Goal: Check status: Check status

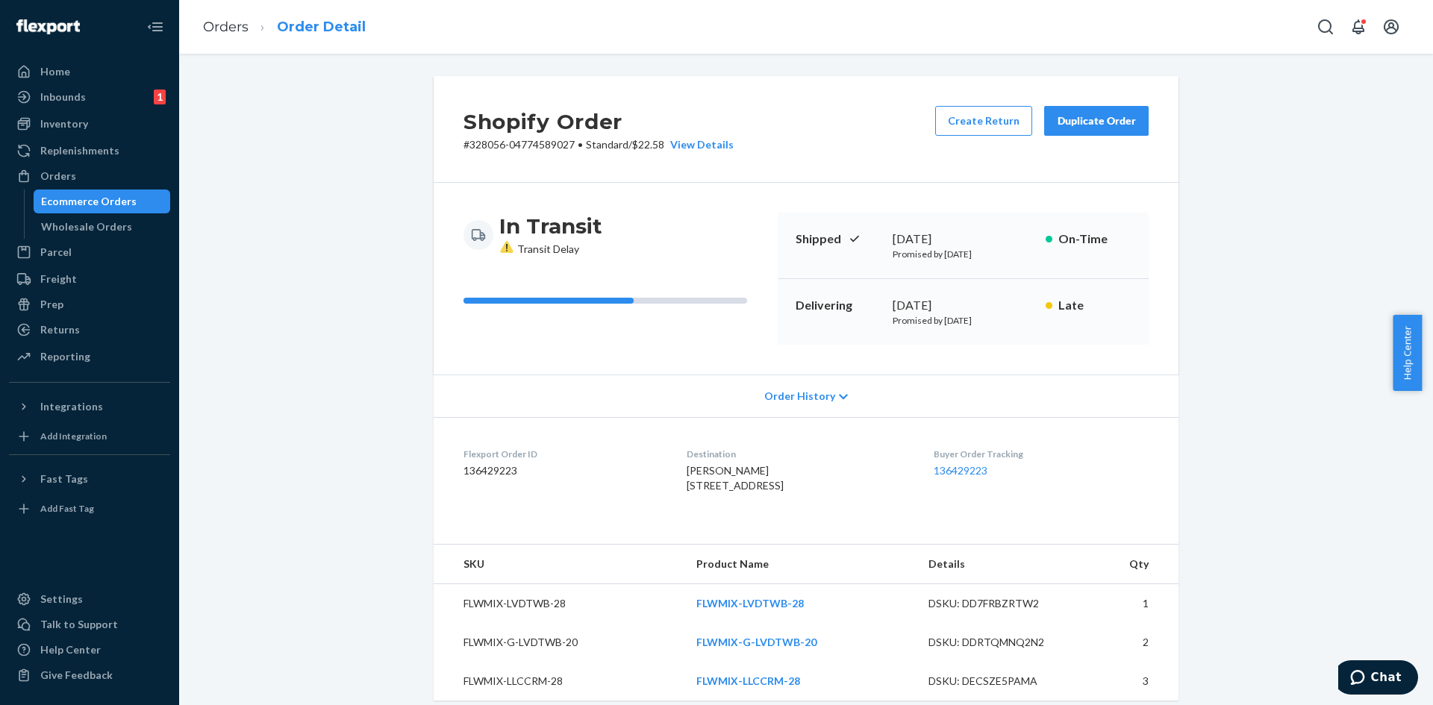
scroll to position [528, 0]
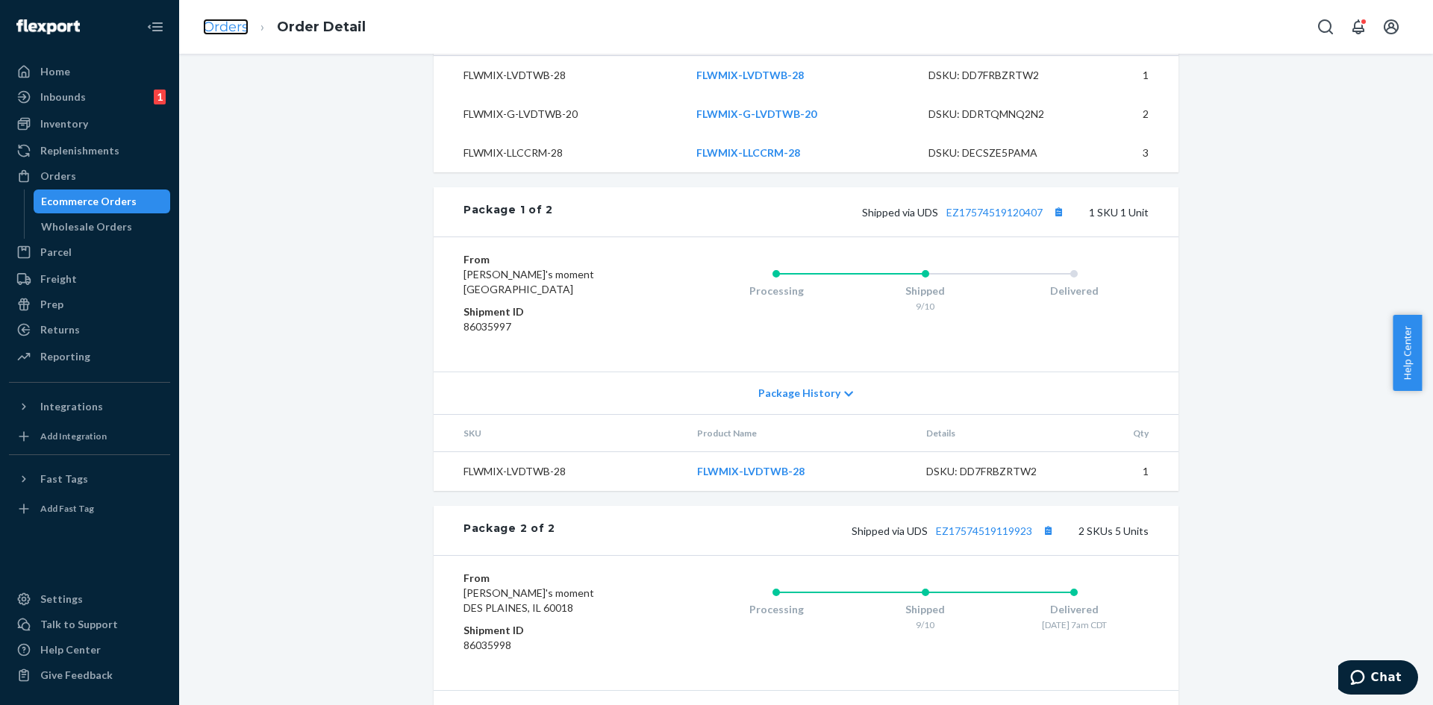
click at [242, 26] on link "Orders" at bounding box center [226, 27] width 46 height 16
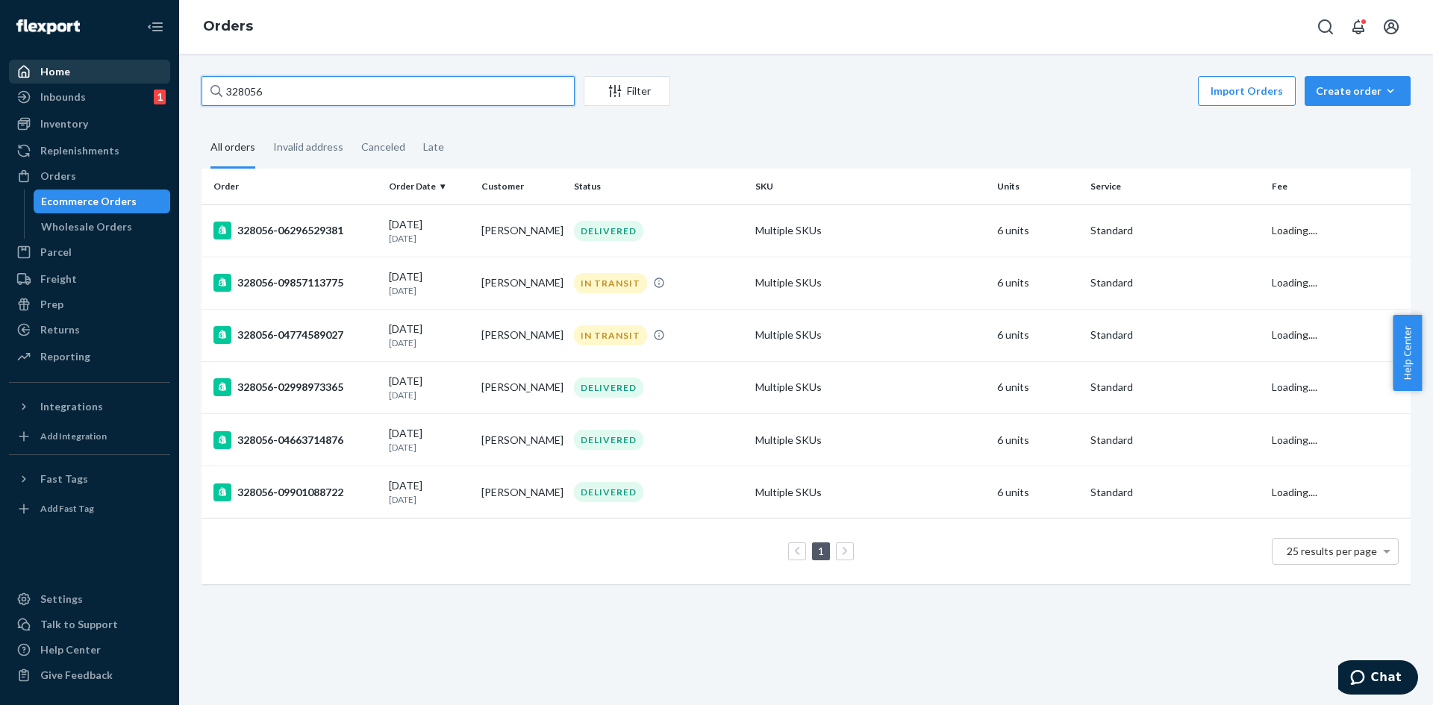
drag, startPoint x: 235, startPoint y: 73, endPoint x: 154, endPoint y: 68, distance: 81.5
click at [154, 68] on div "Home Inbounds 1 Shipping Plans Problems 1 Inventory Products Replenishments Ord…" at bounding box center [716, 352] width 1433 height 705
paste input "88"
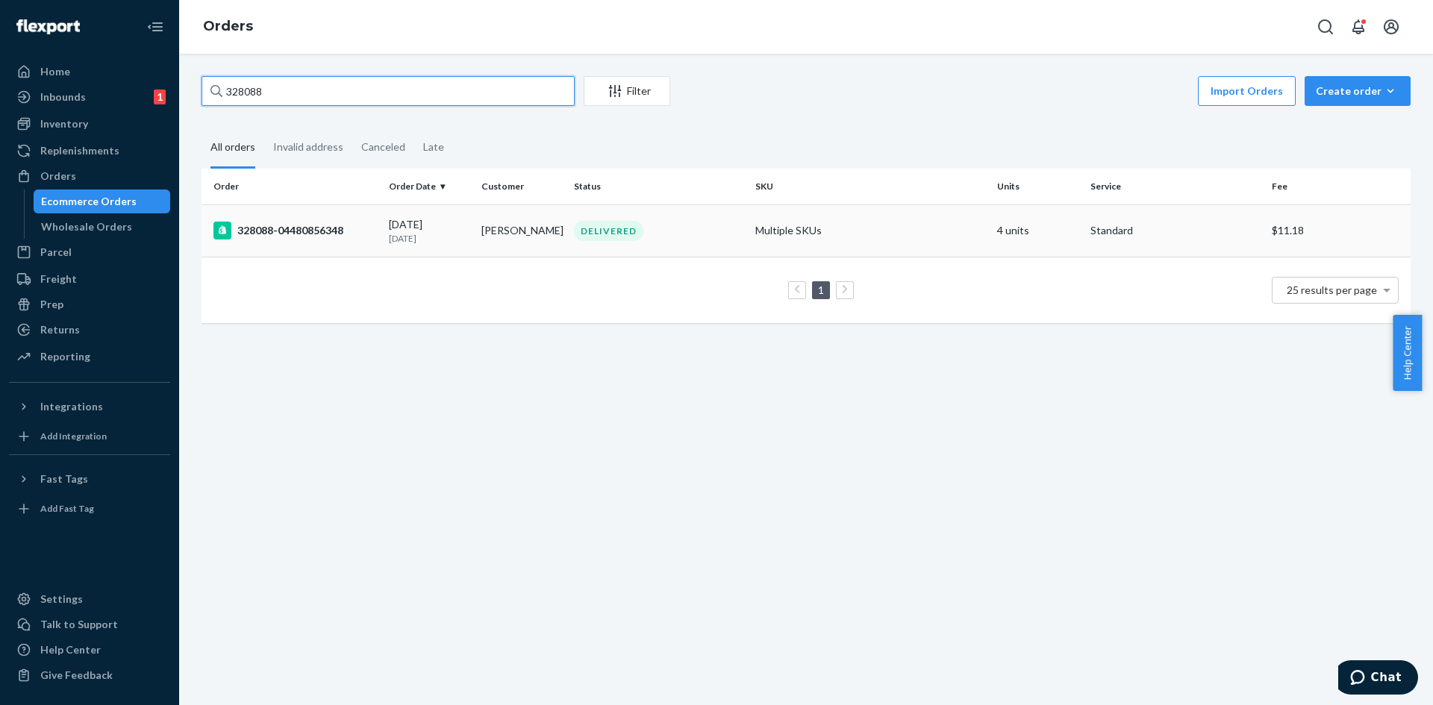
type input "328088"
click at [469, 254] on td "[DATE] [DATE]" at bounding box center [429, 230] width 93 height 52
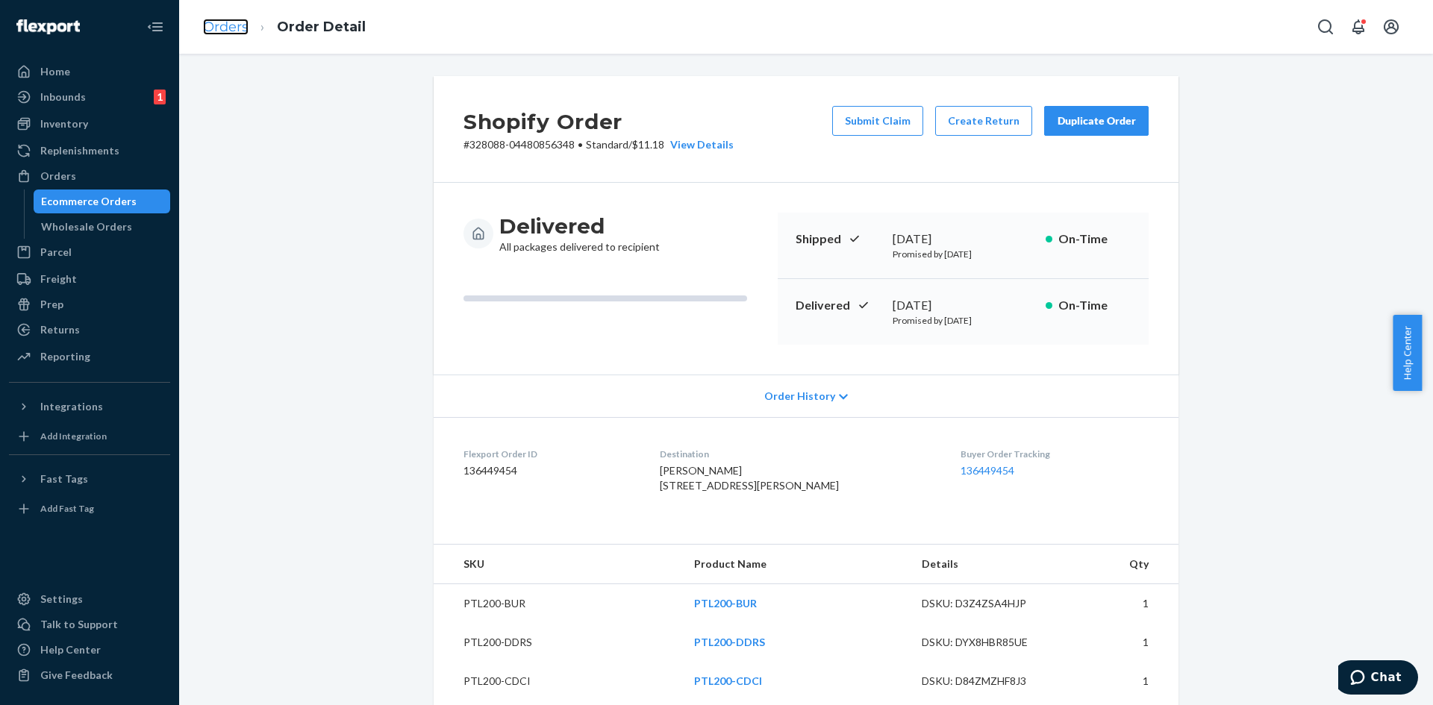
click at [216, 31] on link "Orders" at bounding box center [226, 27] width 46 height 16
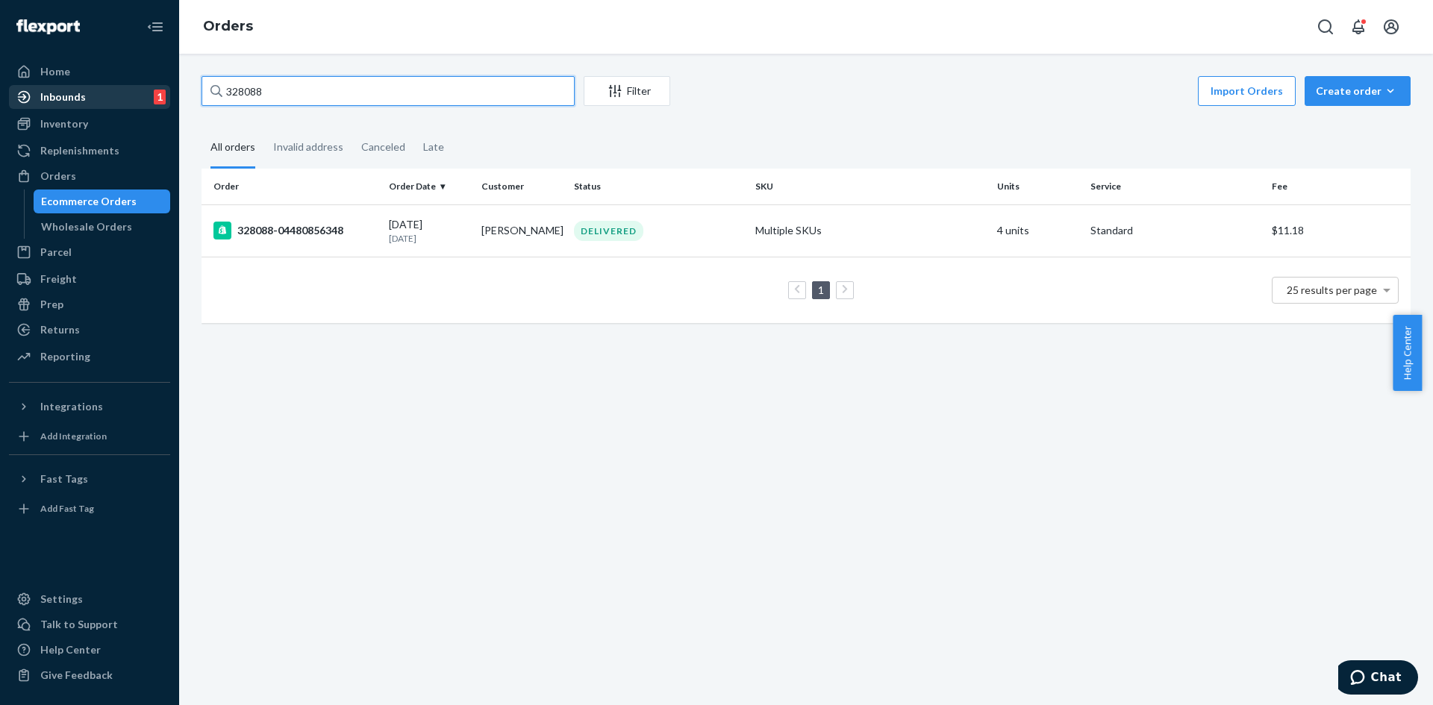
drag, startPoint x: 278, startPoint y: 84, endPoint x: 137, endPoint y: 89, distance: 141.1
click at [137, 89] on div "Home Inbounds 1 Shipping Plans Problems 1 Inventory Products Replenishments Ord…" at bounding box center [716, 352] width 1433 height 705
paste input "[PERSON_NAME]"
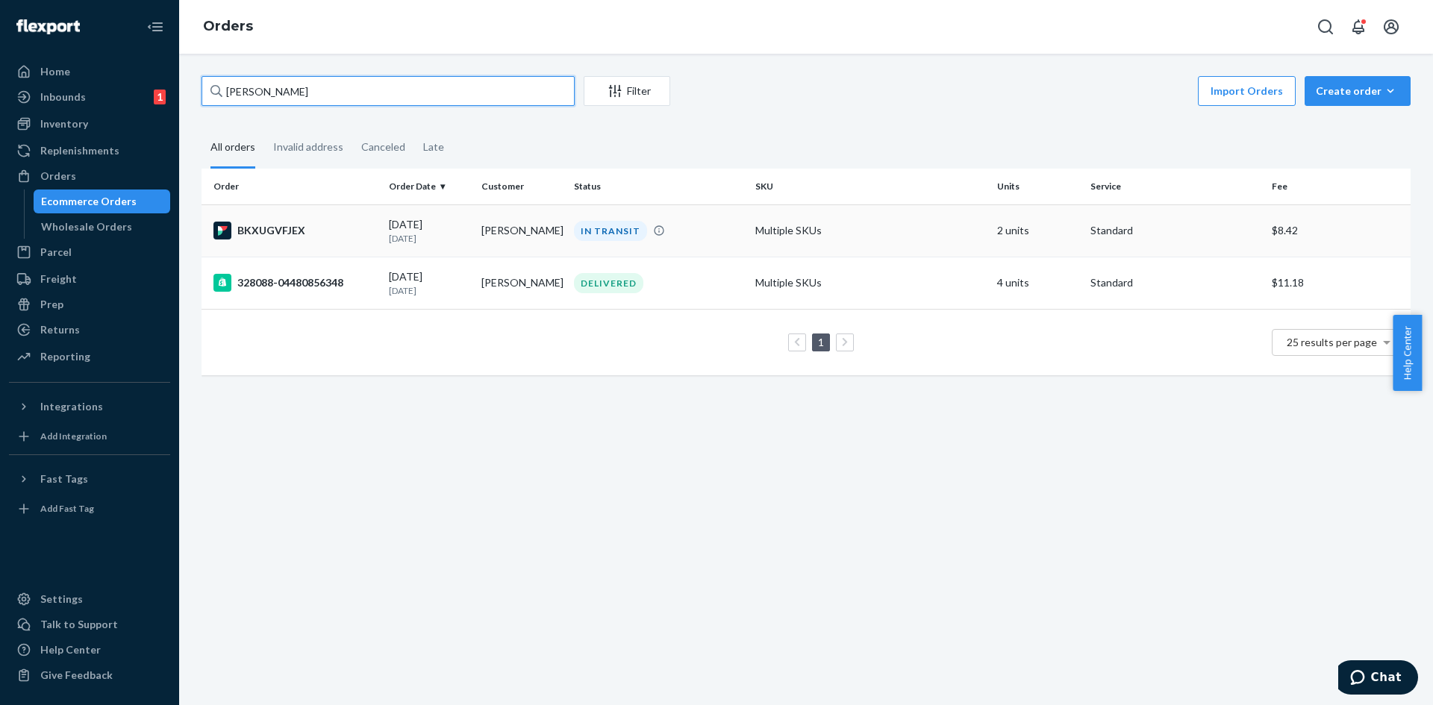
type input "[PERSON_NAME]"
click at [510, 240] on td "[PERSON_NAME]" at bounding box center [521, 230] width 93 height 52
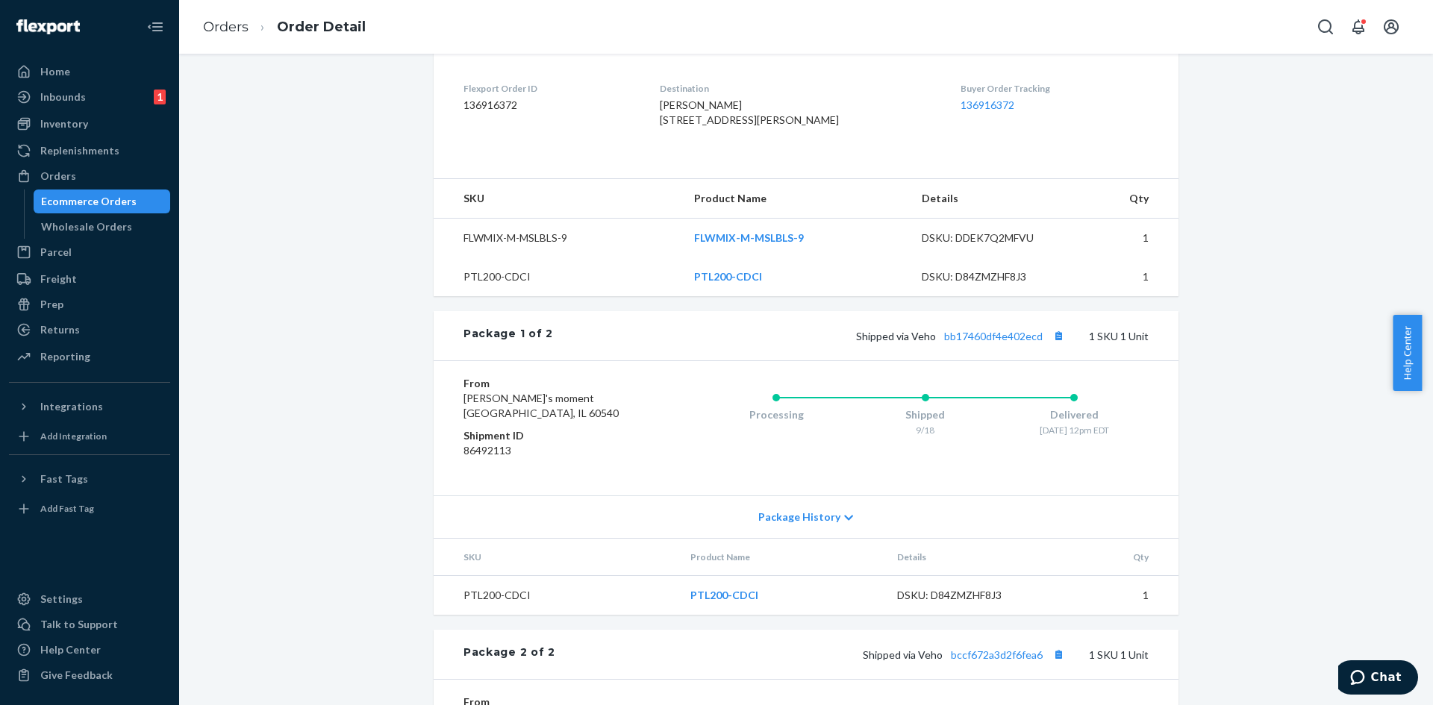
scroll to position [368, 0]
